Goal: Transaction & Acquisition: Purchase product/service

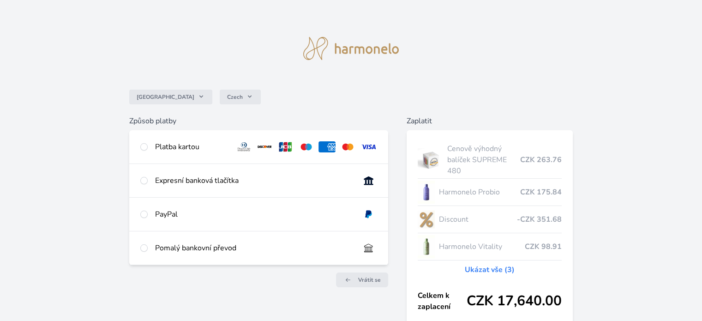
click at [209, 145] on div "Platba kartou" at bounding box center [191, 146] width 73 height 11
radio input "true"
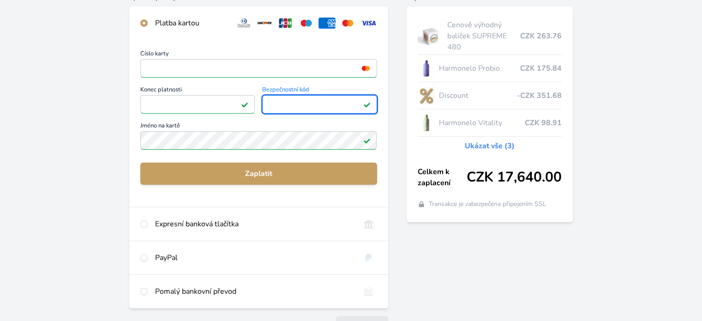
scroll to position [139, 0]
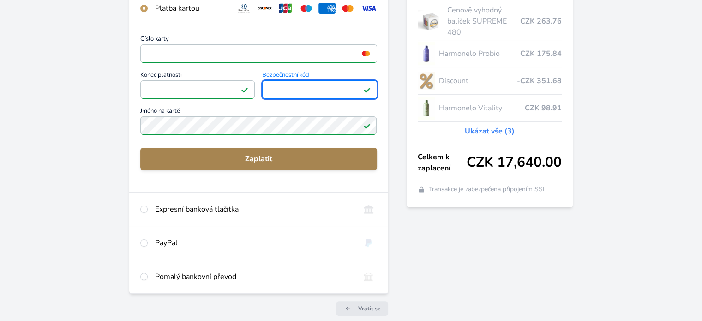
click at [262, 164] on span "Zaplatit" at bounding box center [259, 158] width 222 height 11
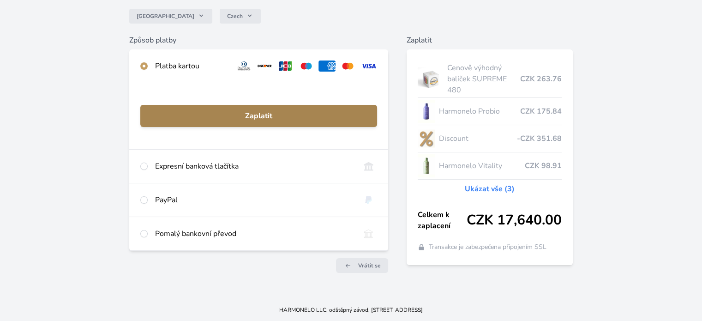
scroll to position [80, 0]
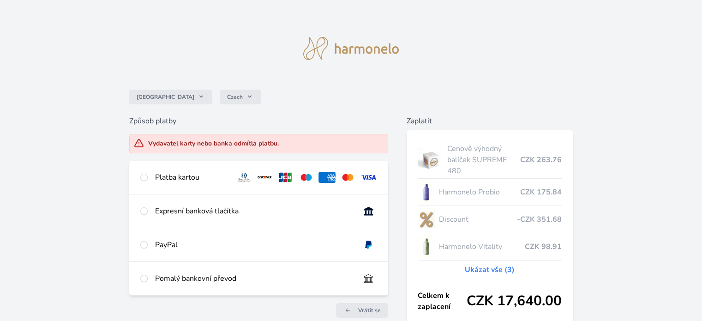
click at [212, 178] on div "Platba kartou" at bounding box center [191, 177] width 73 height 11
radio input "true"
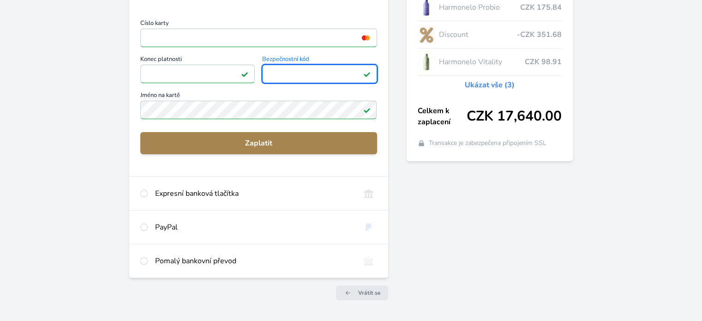
click at [236, 147] on span "Zaplatit" at bounding box center [259, 143] width 222 height 11
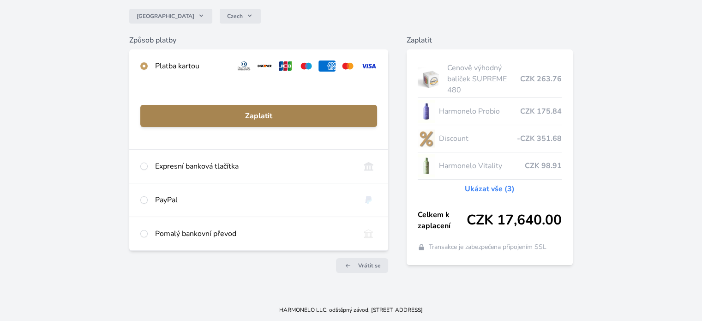
scroll to position [80, 0]
